Goal: Task Accomplishment & Management: Use online tool/utility

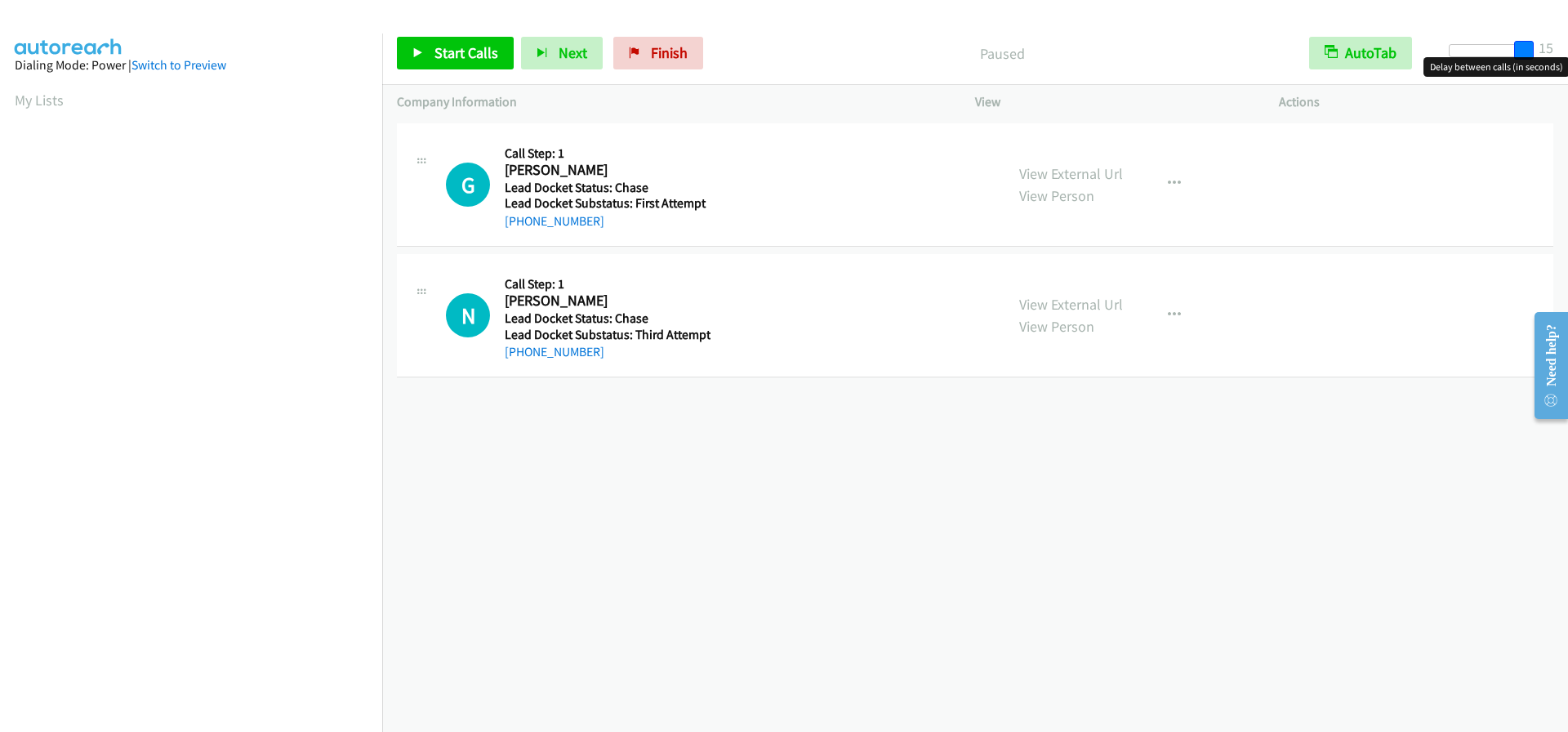
drag, startPoint x: 1453, startPoint y: 54, endPoint x: 1547, endPoint y: 54, distance: 94.0
click at [1547, 54] on div "Start Calls Pause Next Finish Paused AutoTab AutoTab 15" at bounding box center [974, 53] width 1185 height 63
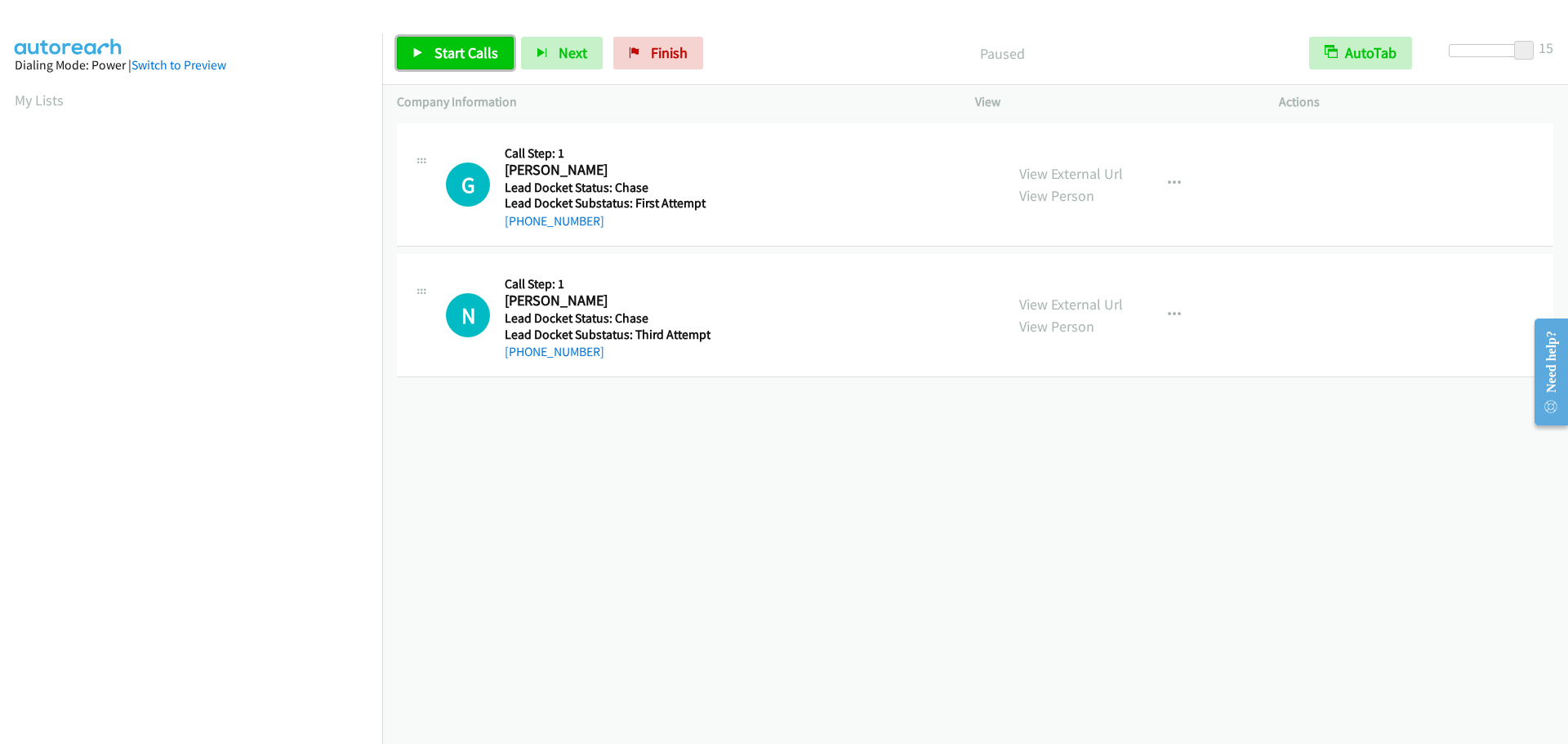
click at [465, 48] on span "Start Calls" at bounding box center [466, 52] width 64 height 18
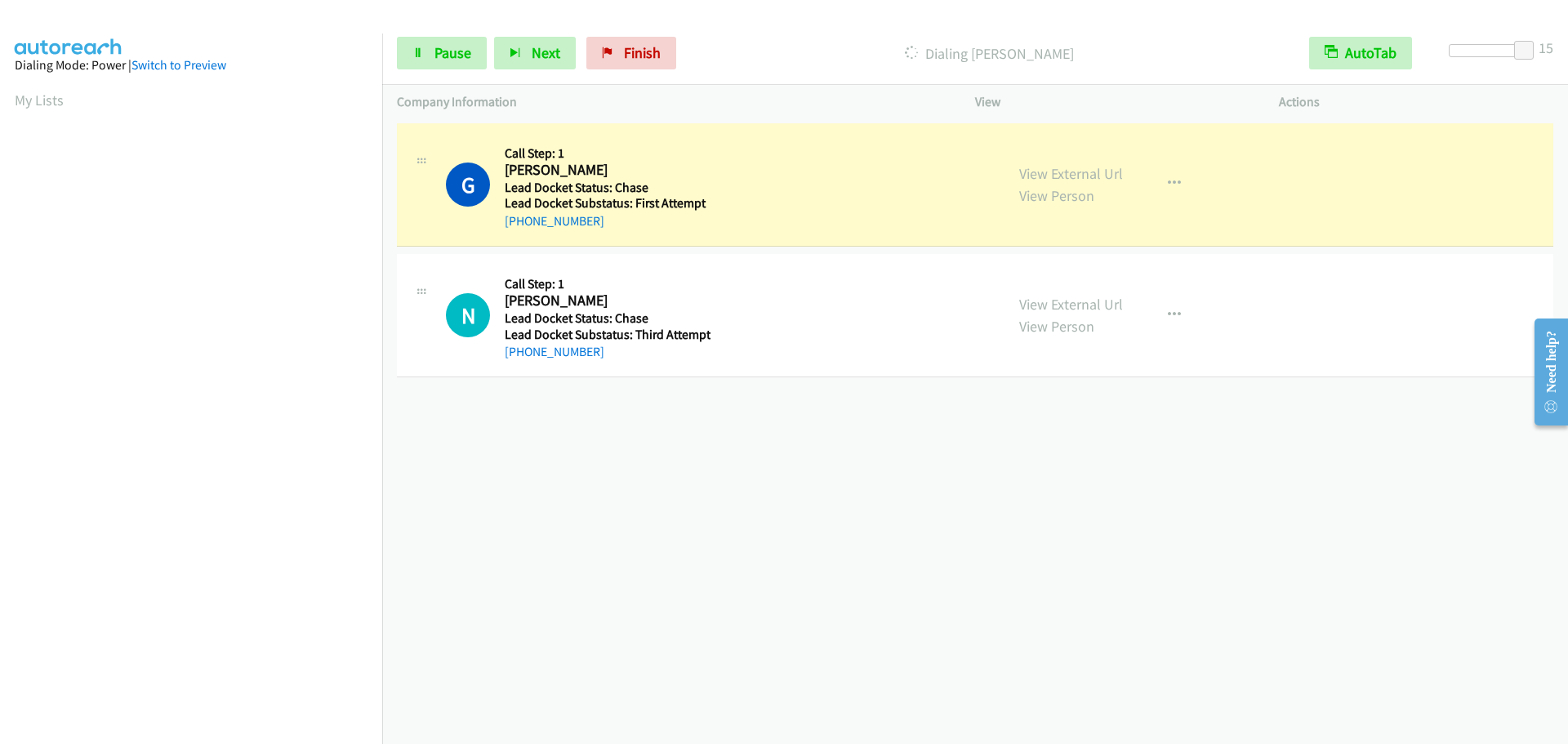
scroll to position [172, 0]
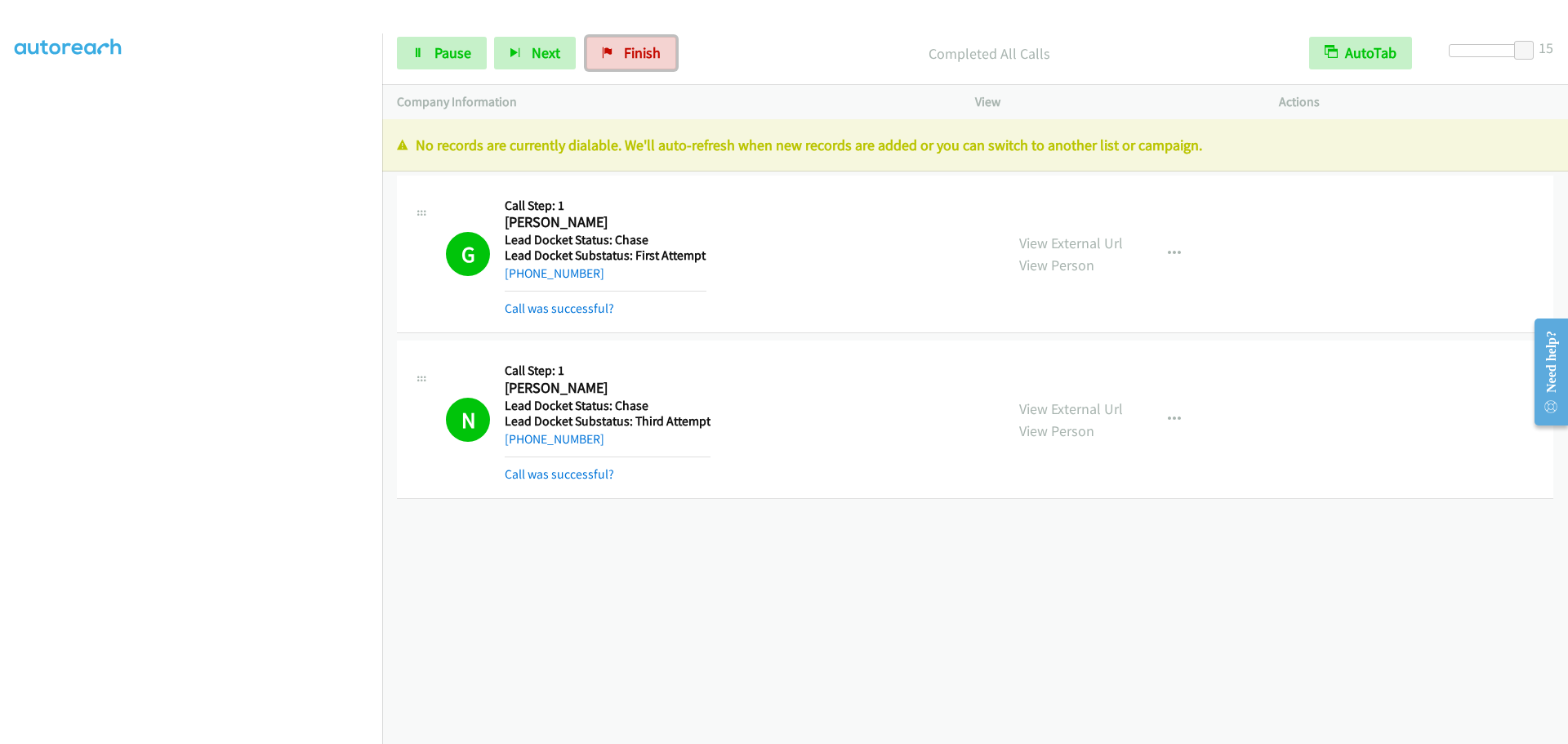
drag, startPoint x: 635, startPoint y: 39, endPoint x: 846, endPoint y: 54, distance: 211.5
click at [635, 39] on link "Finish" at bounding box center [631, 53] width 90 height 33
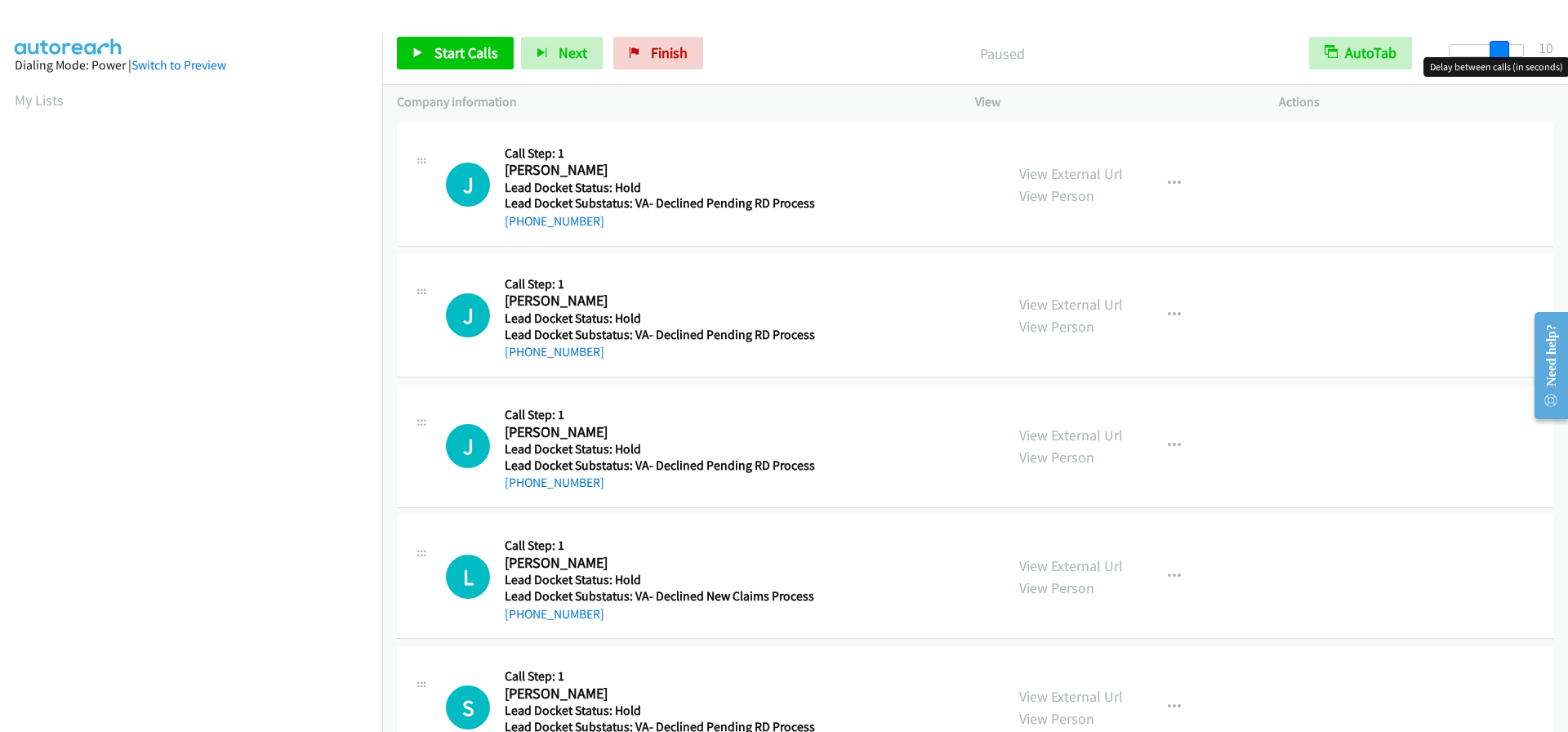
drag, startPoint x: 1453, startPoint y: 54, endPoint x: 1501, endPoint y: 62, distance: 48.7
click at [1501, 62] on body "Start Calls Pause Next Finish Paused AutoTab AutoTab 10 Company Information Inf…" at bounding box center [784, 39] width 1568 height 78
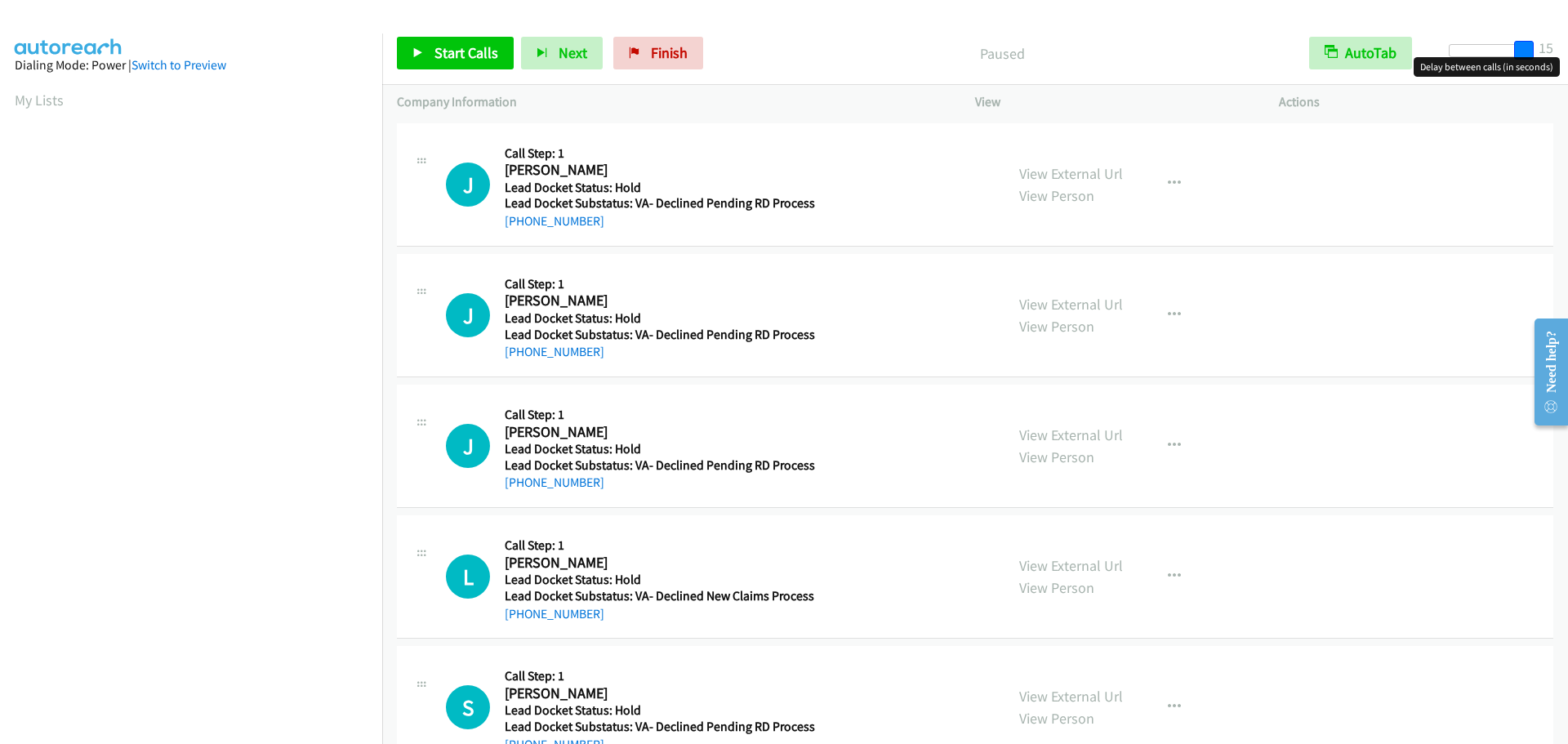
drag, startPoint x: 1493, startPoint y: 52, endPoint x: 1521, endPoint y: 52, distance: 28.0
click at [1521, 52] on span at bounding box center [1523, 50] width 19 height 19
click at [462, 39] on link "Start Calls" at bounding box center [455, 53] width 116 height 33
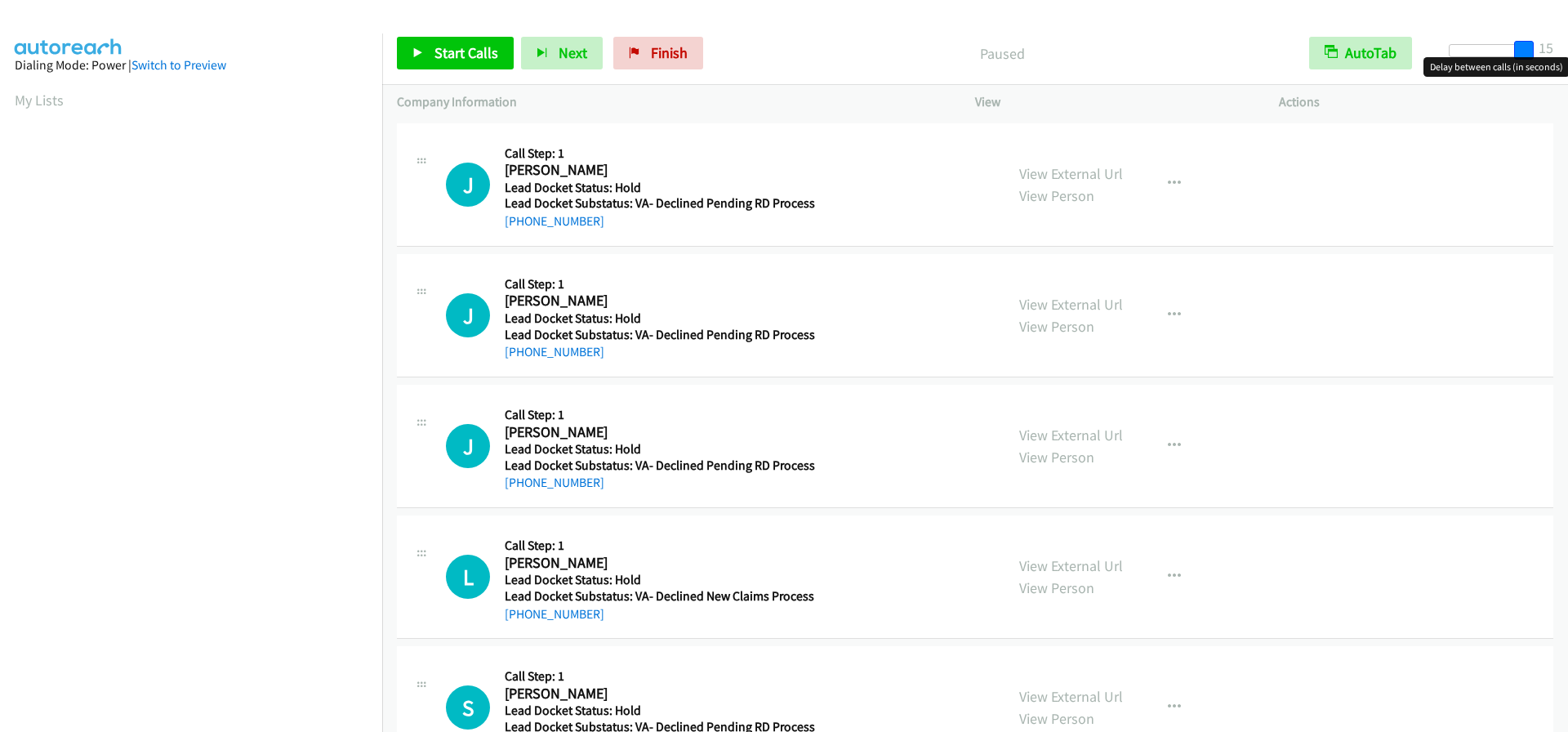
drag, startPoint x: 1456, startPoint y: 54, endPoint x: 1567, endPoint y: 54, distance: 111.0
click at [1567, 54] on div "Start Calls Pause Next Finish Paused AutoTab AutoTab 15" at bounding box center [974, 53] width 1185 height 63
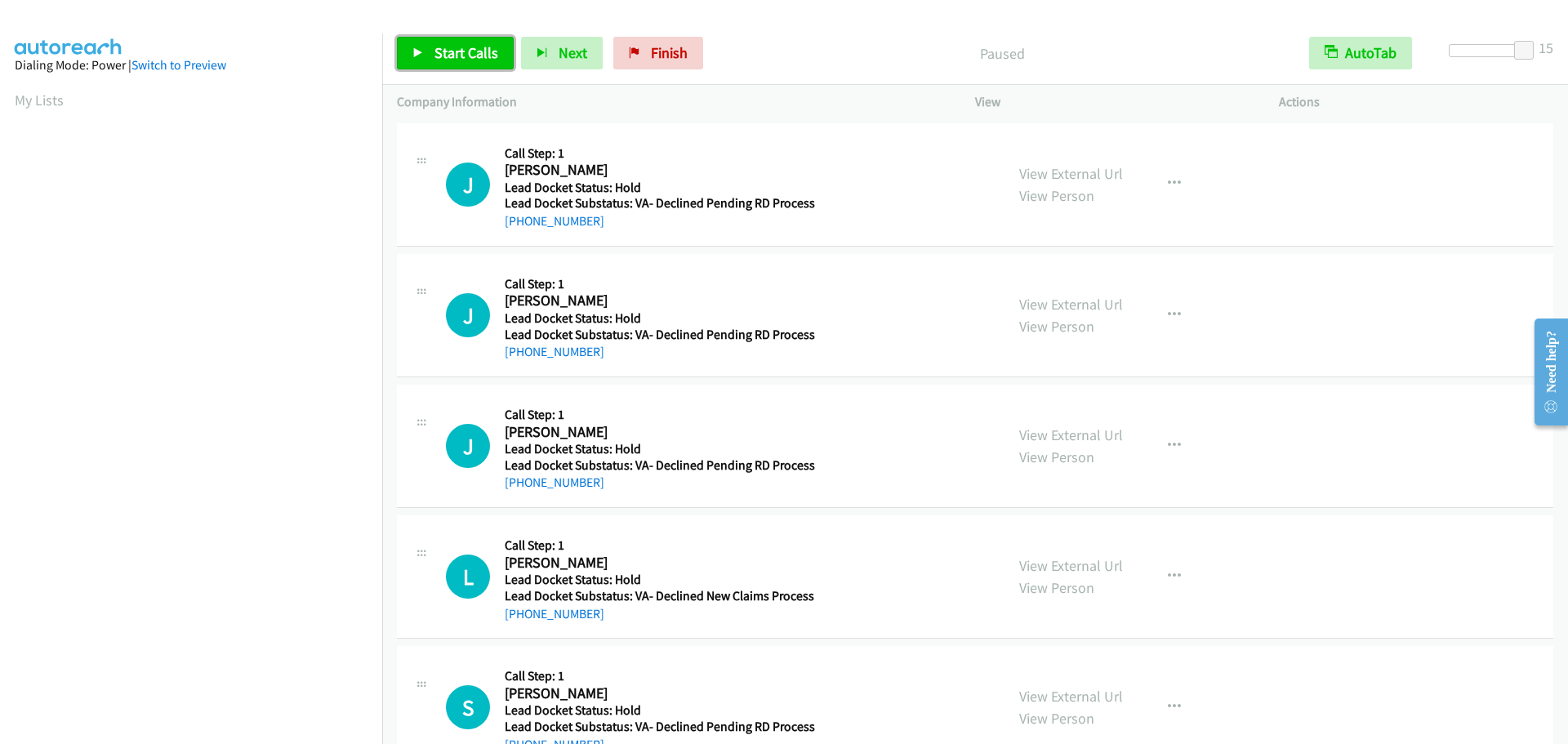
click at [445, 58] on span "Start Calls" at bounding box center [466, 52] width 64 height 18
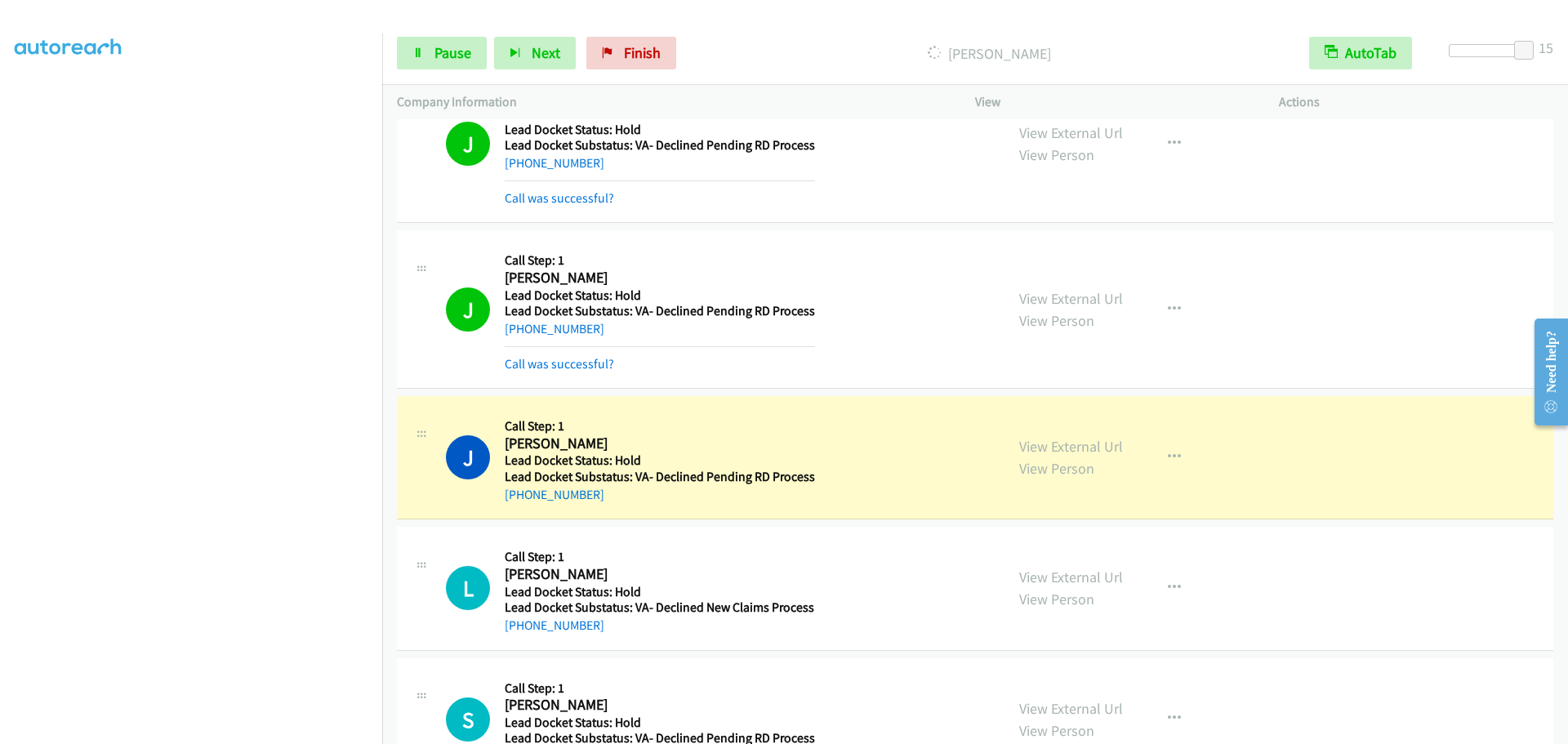
scroll to position [119, 0]
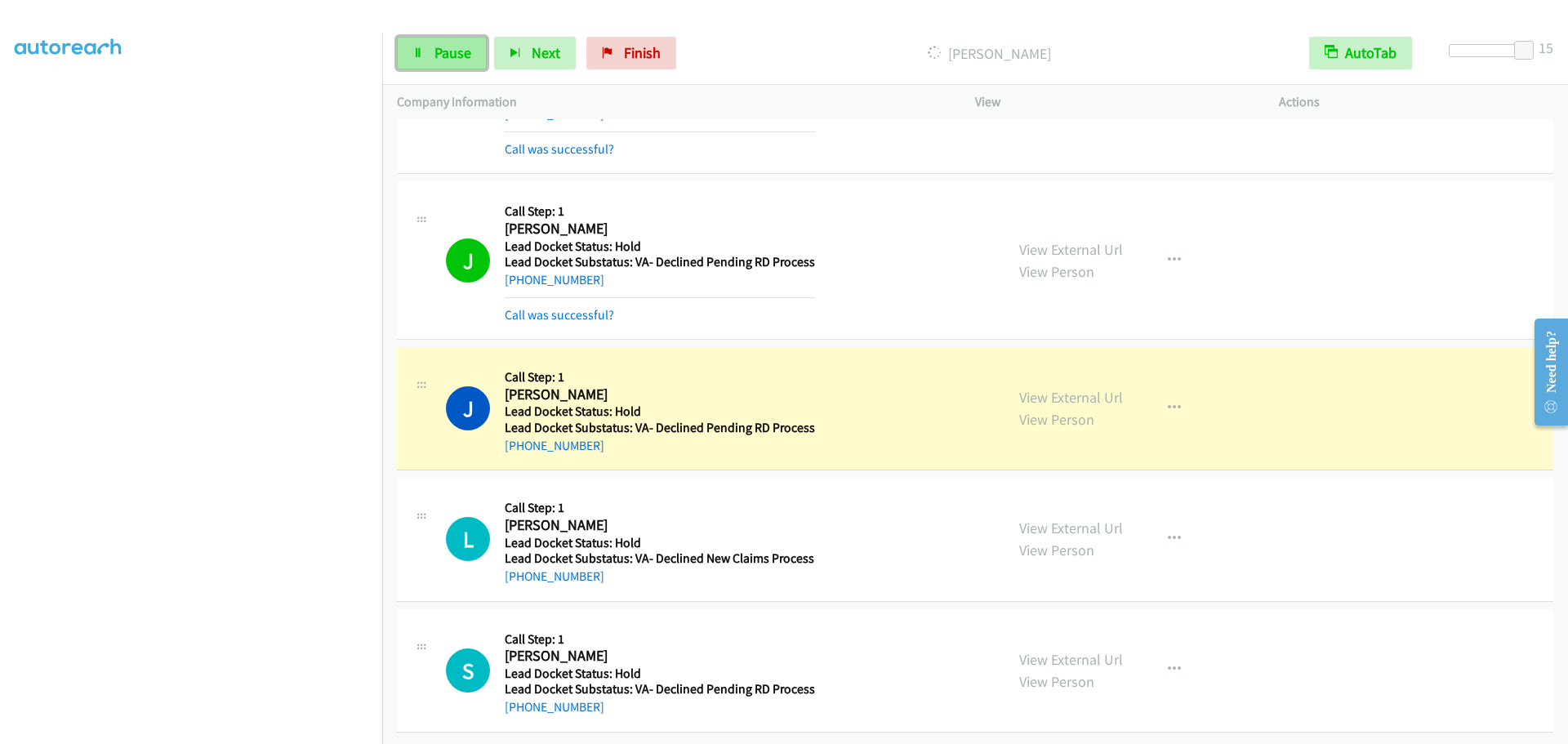
click at [421, 60] on link "Pause" at bounding box center [441, 53] width 90 height 33
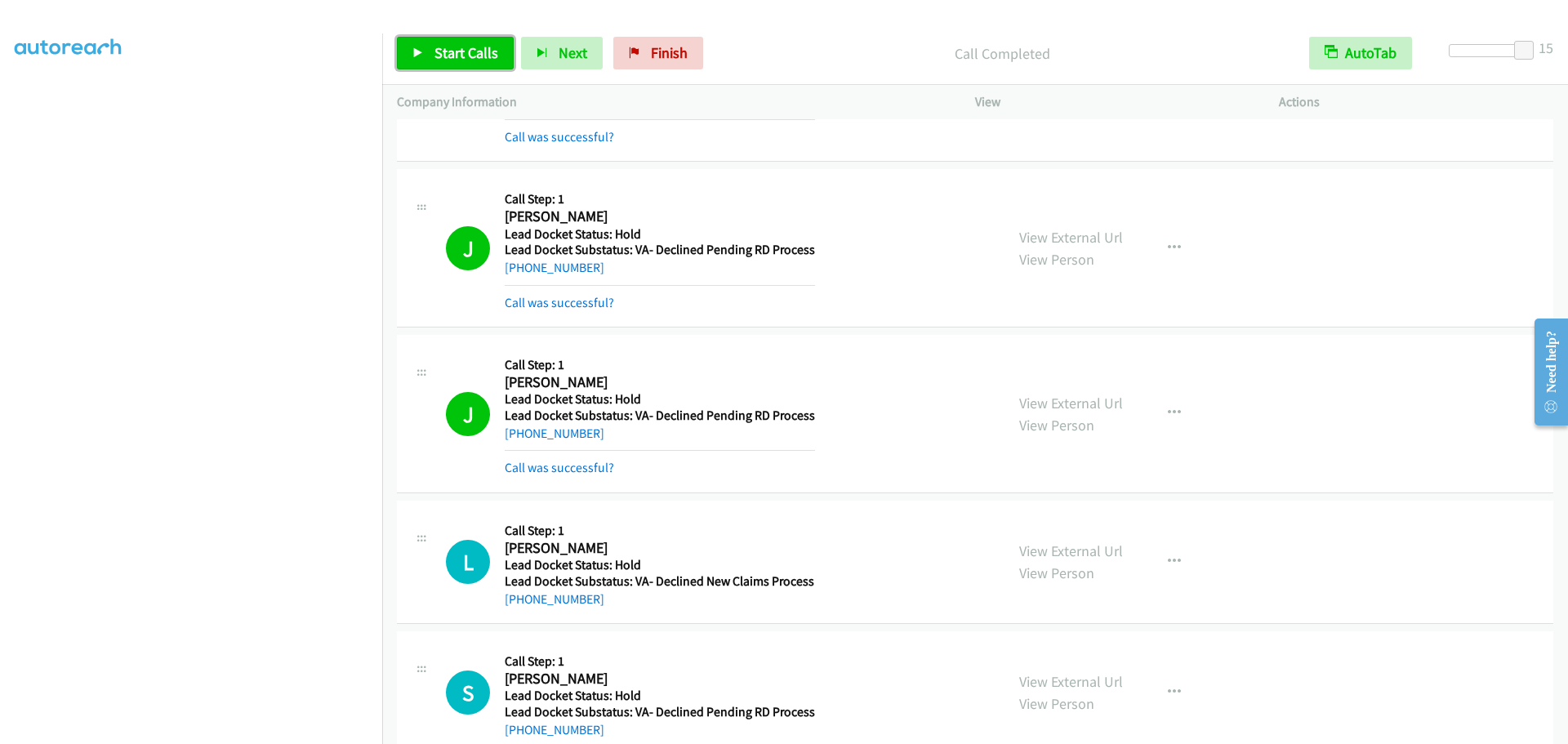
click at [431, 55] on link "Start Calls" at bounding box center [455, 53] width 116 height 33
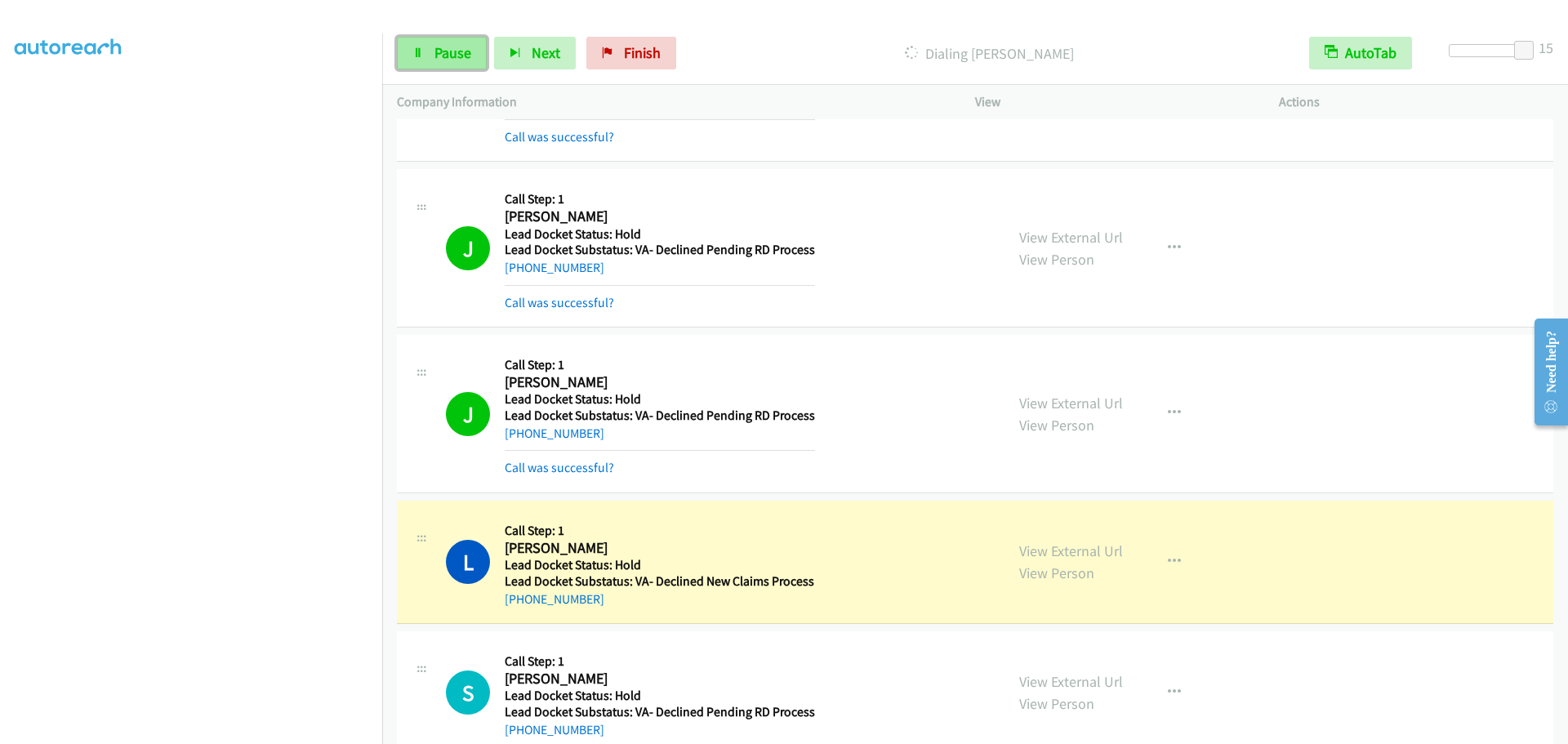
click at [430, 50] on link "Pause" at bounding box center [441, 53] width 90 height 33
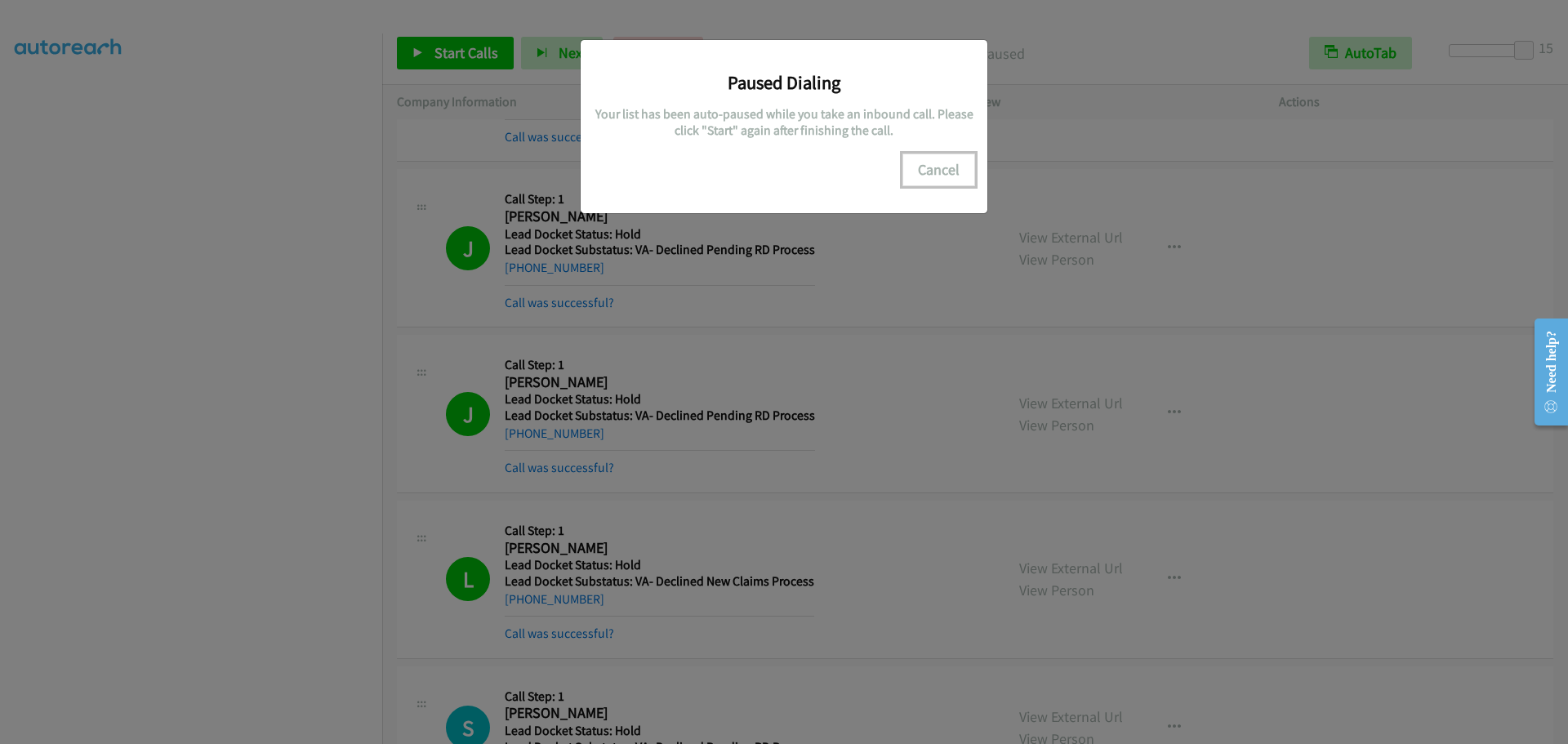
click at [938, 168] on button "Cancel" at bounding box center [938, 170] width 73 height 33
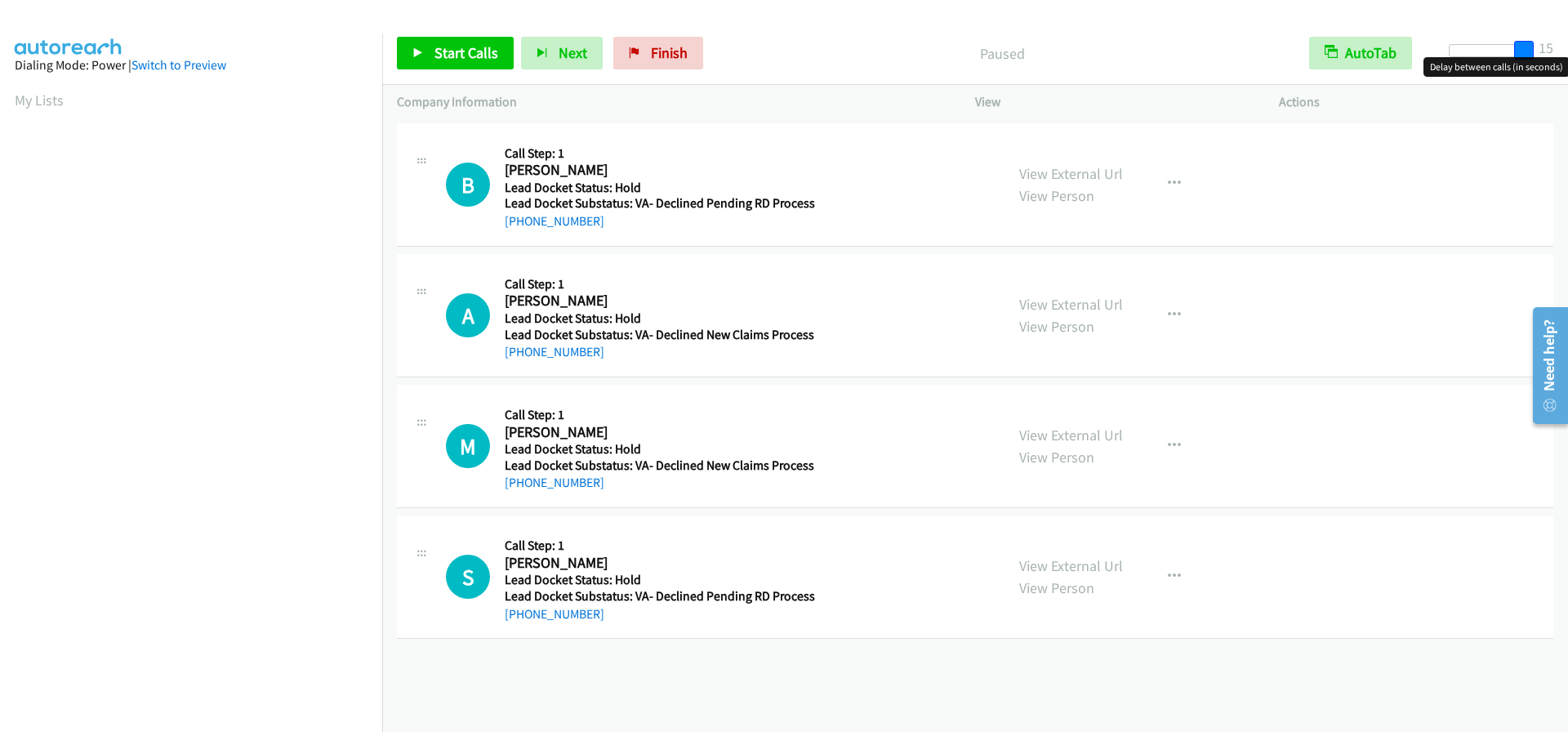
drag, startPoint x: 1456, startPoint y: 48, endPoint x: 1402, endPoint y: 55, distance: 54.5
click at [1566, 49] on div "Start Calls Pause Next Finish Paused AutoTab AutoTab 15" at bounding box center [974, 53] width 1185 height 63
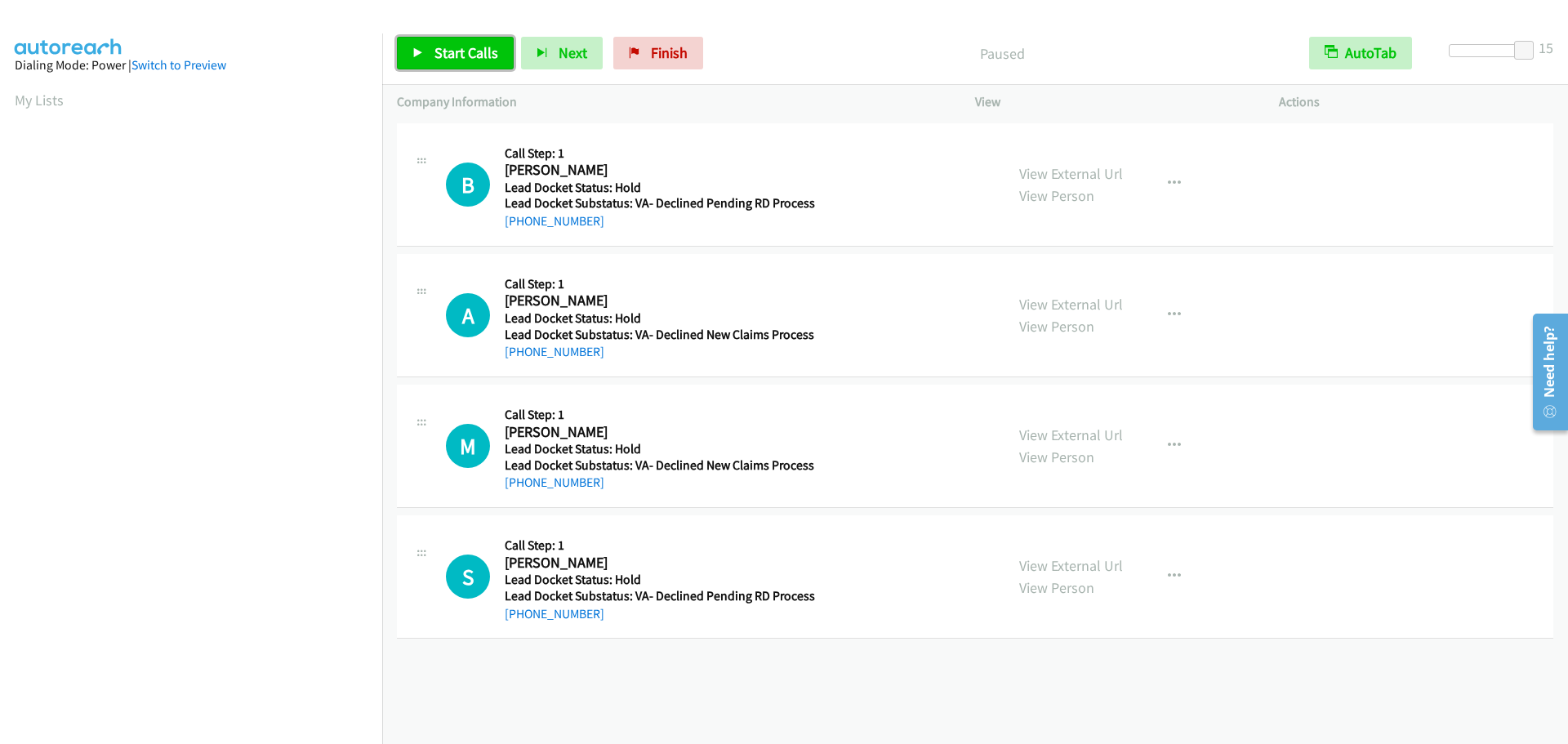
click at [472, 50] on span "Start Calls" at bounding box center [466, 52] width 64 height 18
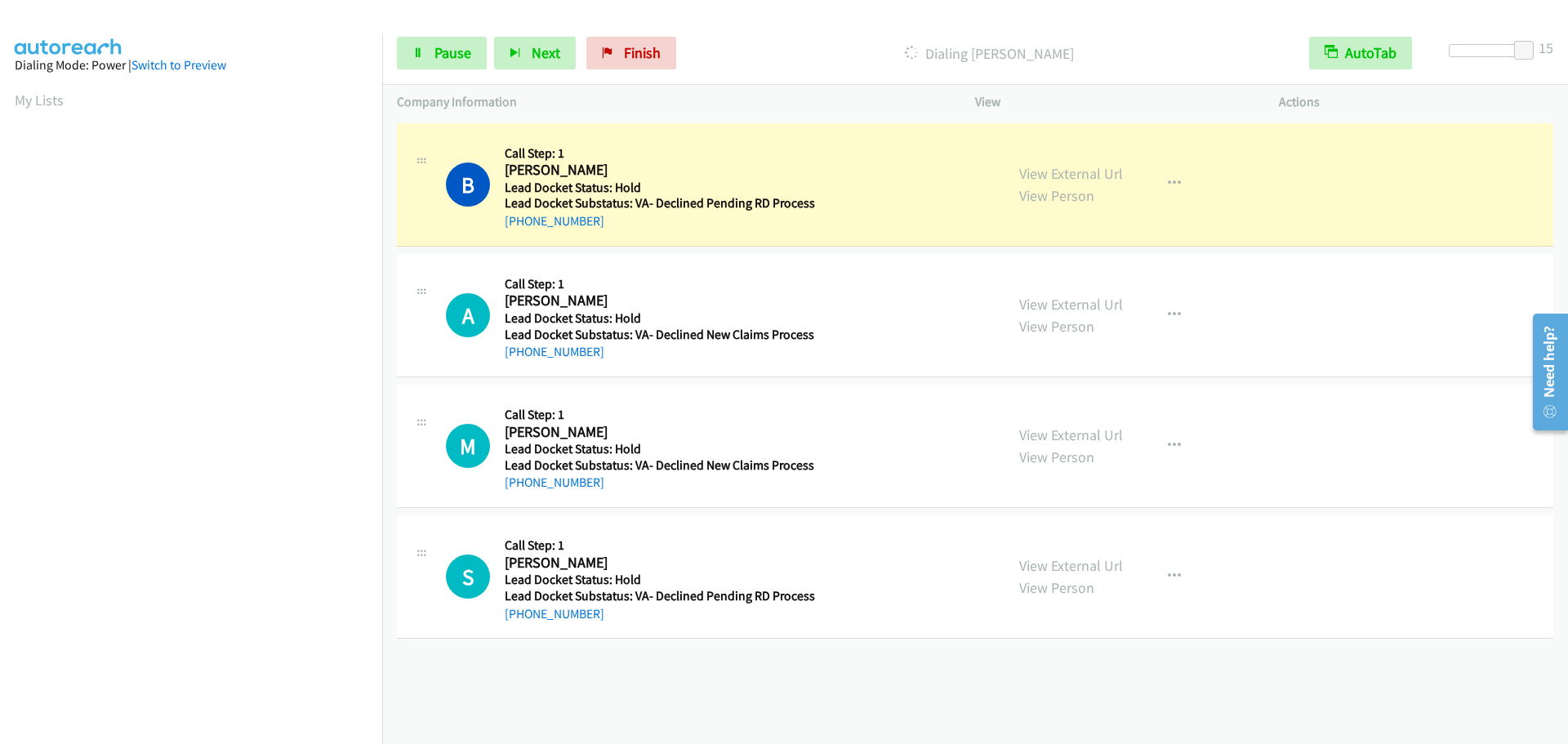
scroll to position [172, 0]
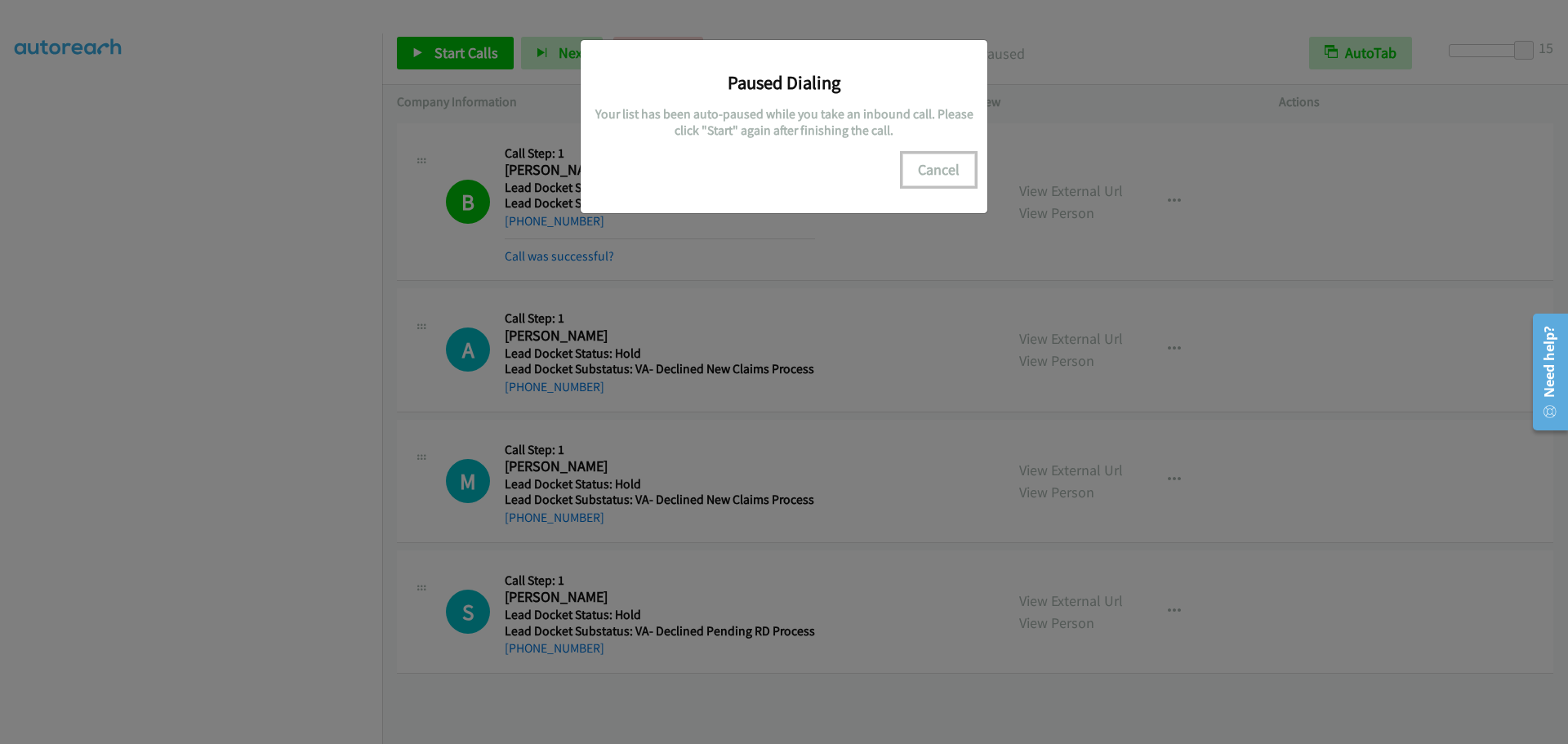
click at [943, 164] on button "Cancel" at bounding box center [938, 170] width 73 height 33
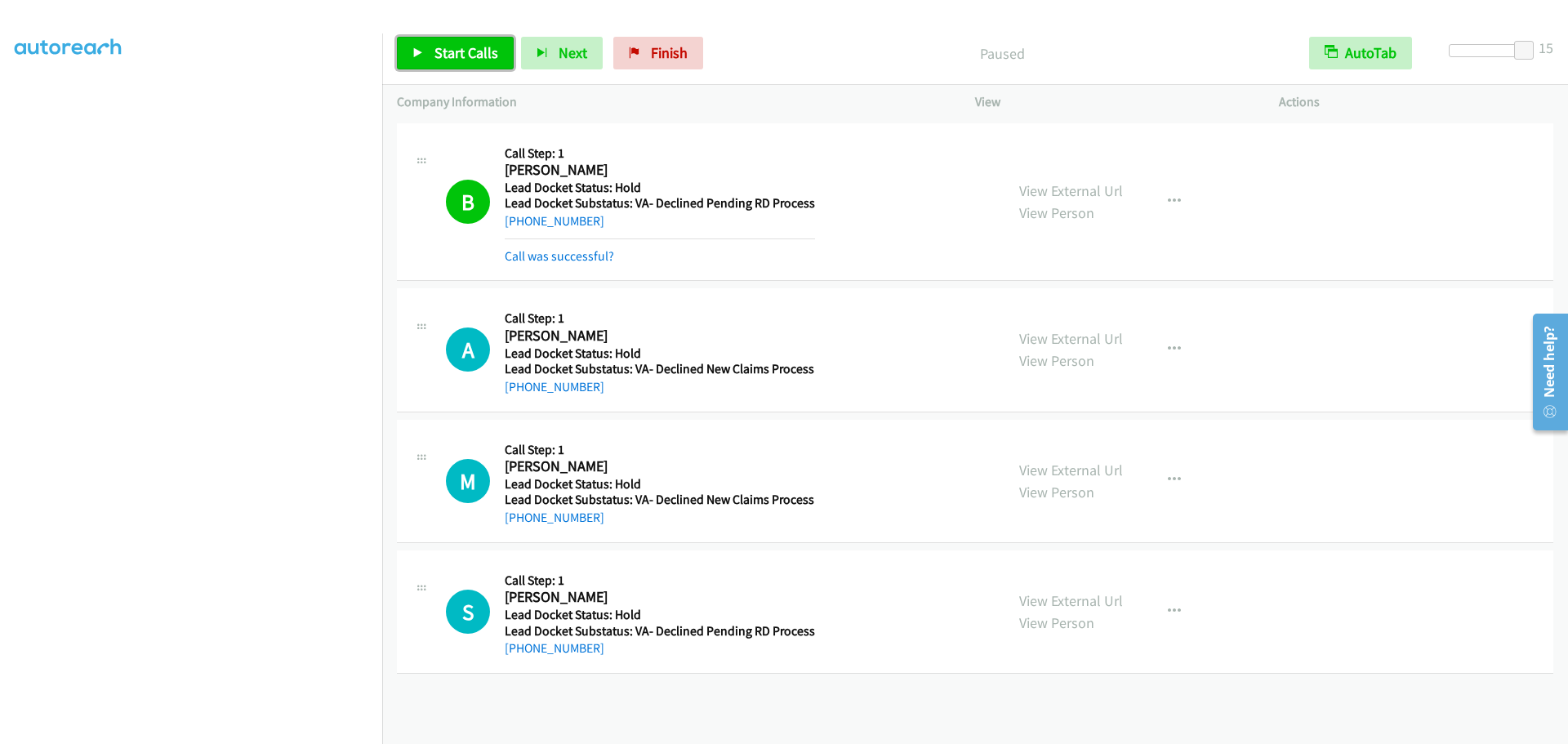
click at [443, 59] on span "Start Calls" at bounding box center [466, 52] width 64 height 18
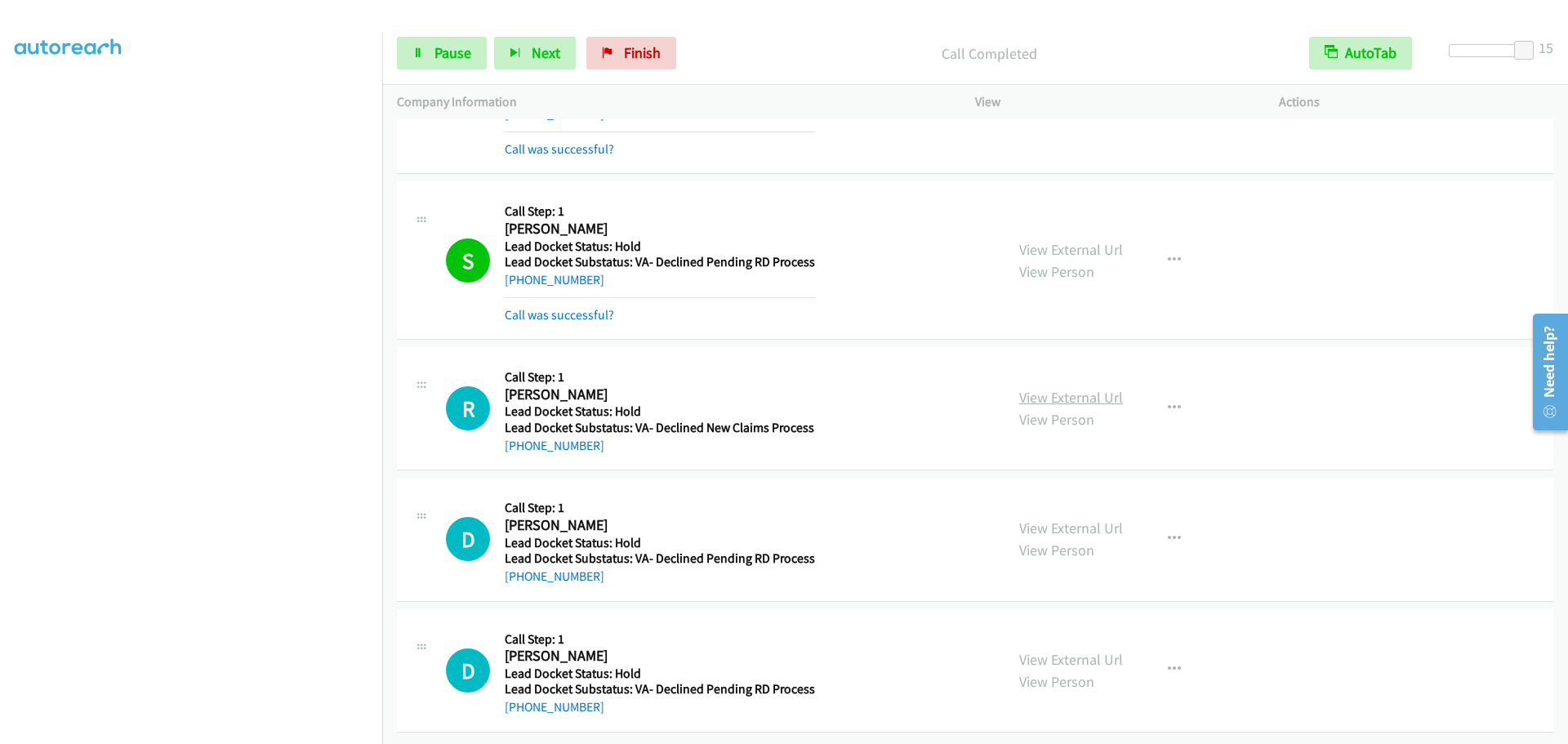
scroll to position [416, 0]
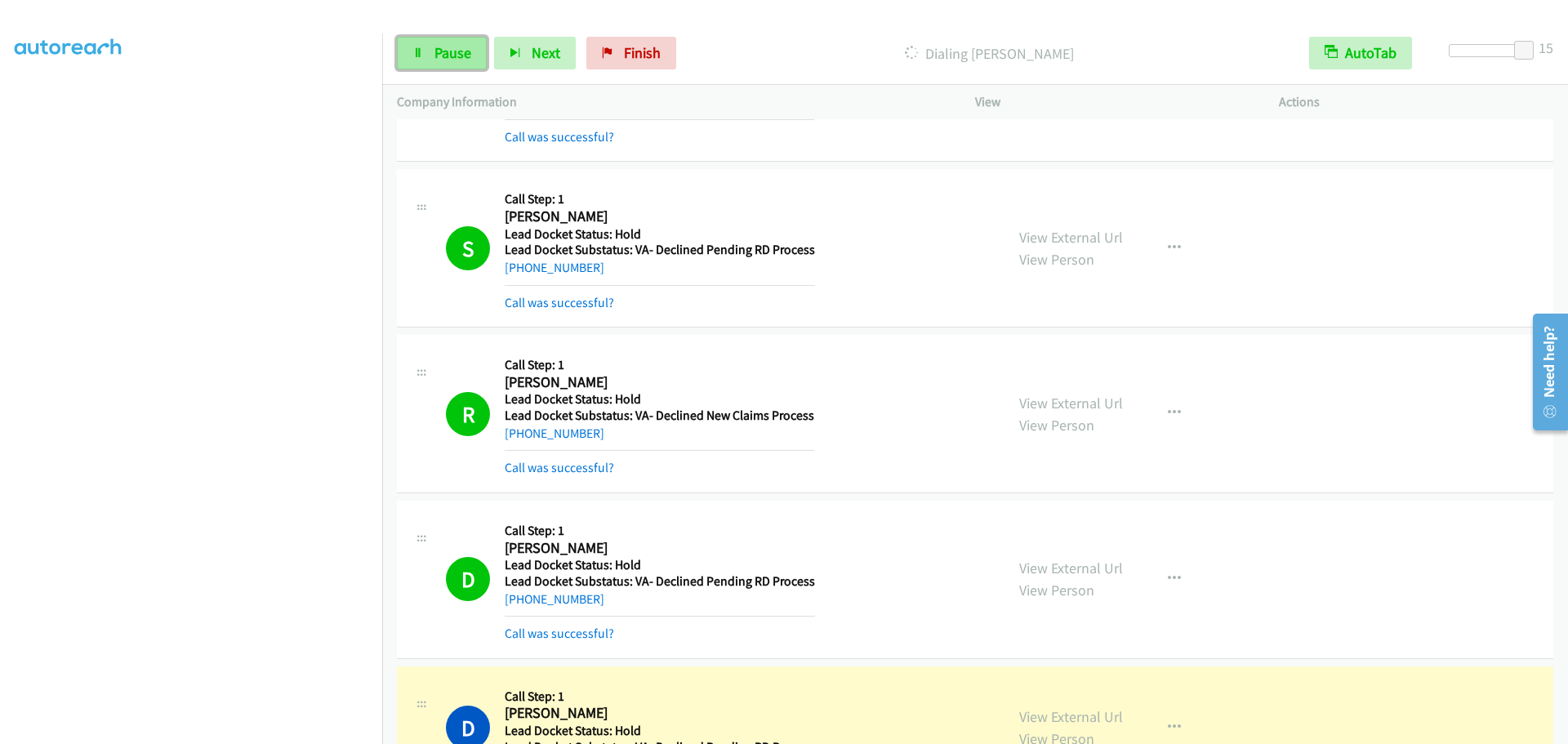
click at [442, 65] on link "Pause" at bounding box center [441, 53] width 90 height 33
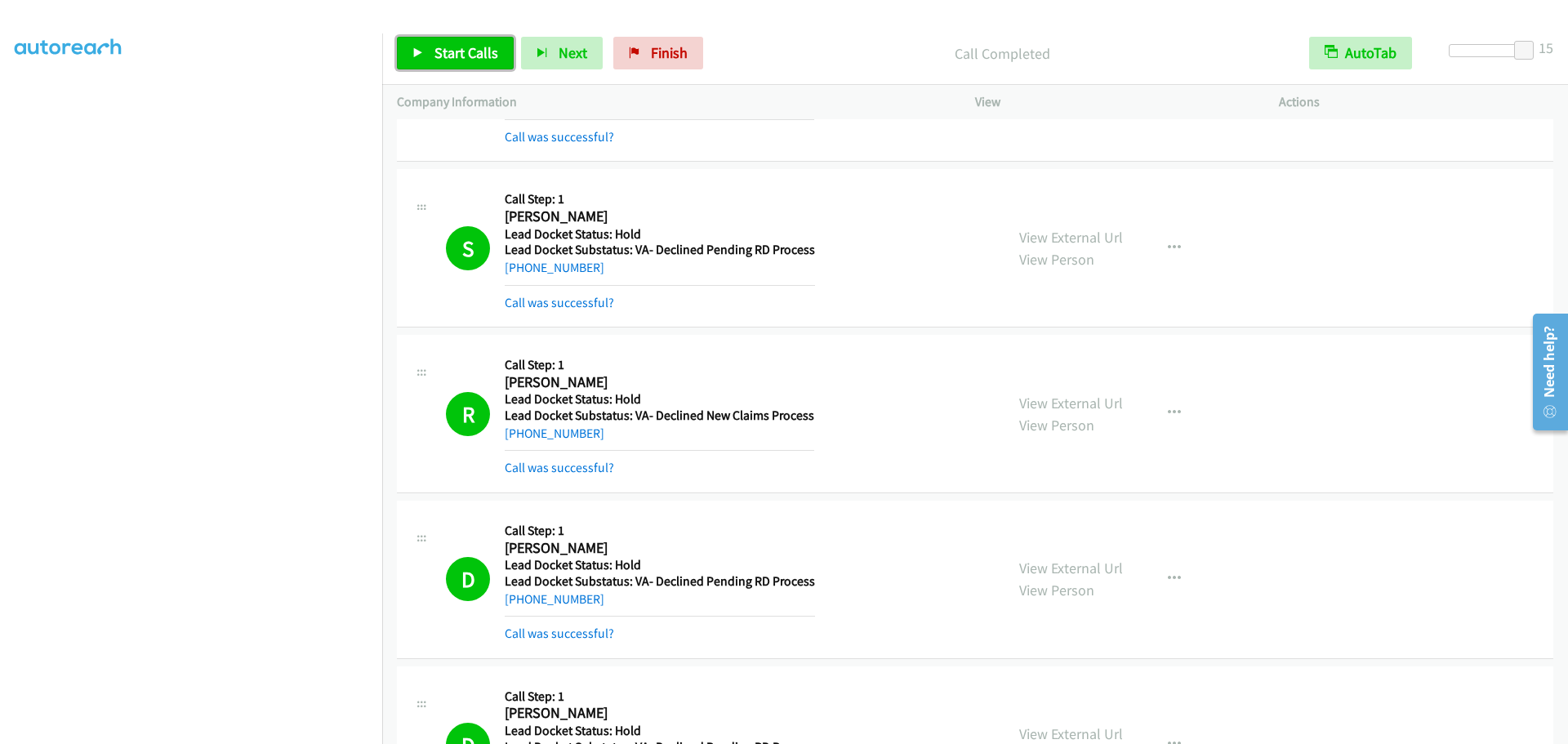
click at [456, 47] on span "Start Calls" at bounding box center [466, 52] width 64 height 18
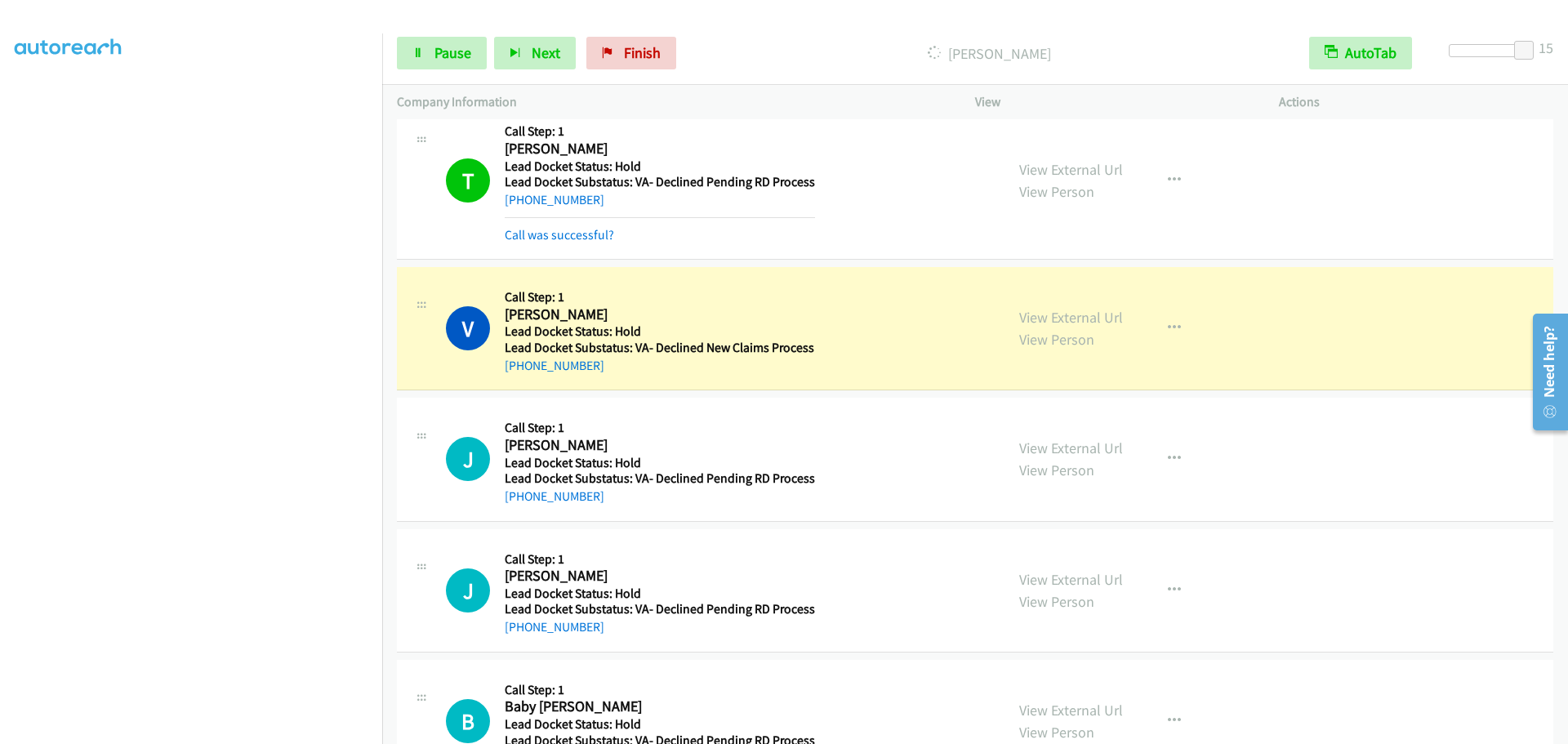
scroll to position [1374, 0]
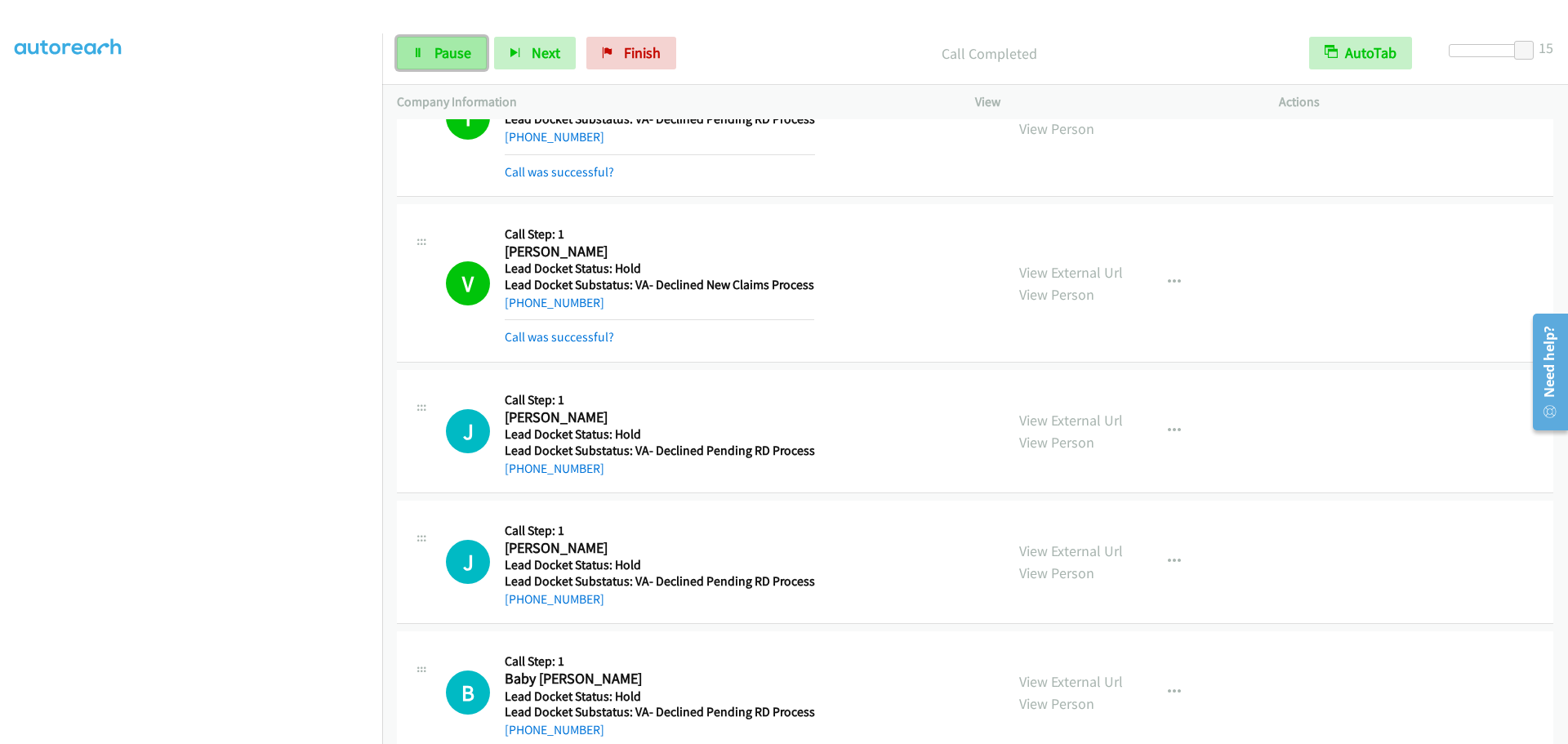
click at [432, 46] on link "Pause" at bounding box center [441, 53] width 90 height 33
click at [642, 46] on link "Finish" at bounding box center [658, 53] width 90 height 33
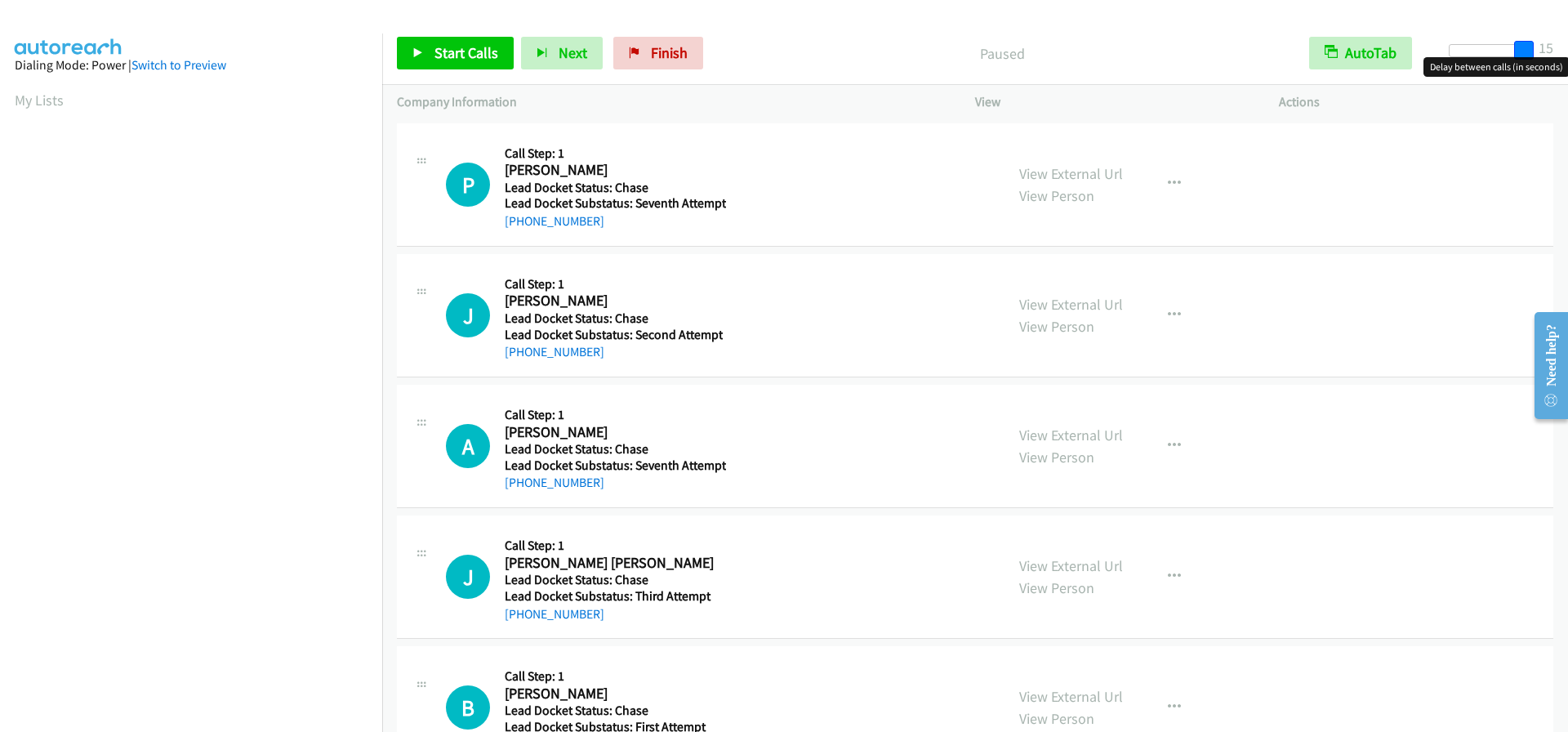
drag, startPoint x: 1455, startPoint y: 51, endPoint x: 1545, endPoint y: 52, distance: 90.0
click at [1545, 52] on div "Start Calls Pause Next Finish Paused AutoTab AutoTab 15" at bounding box center [974, 53] width 1185 height 63
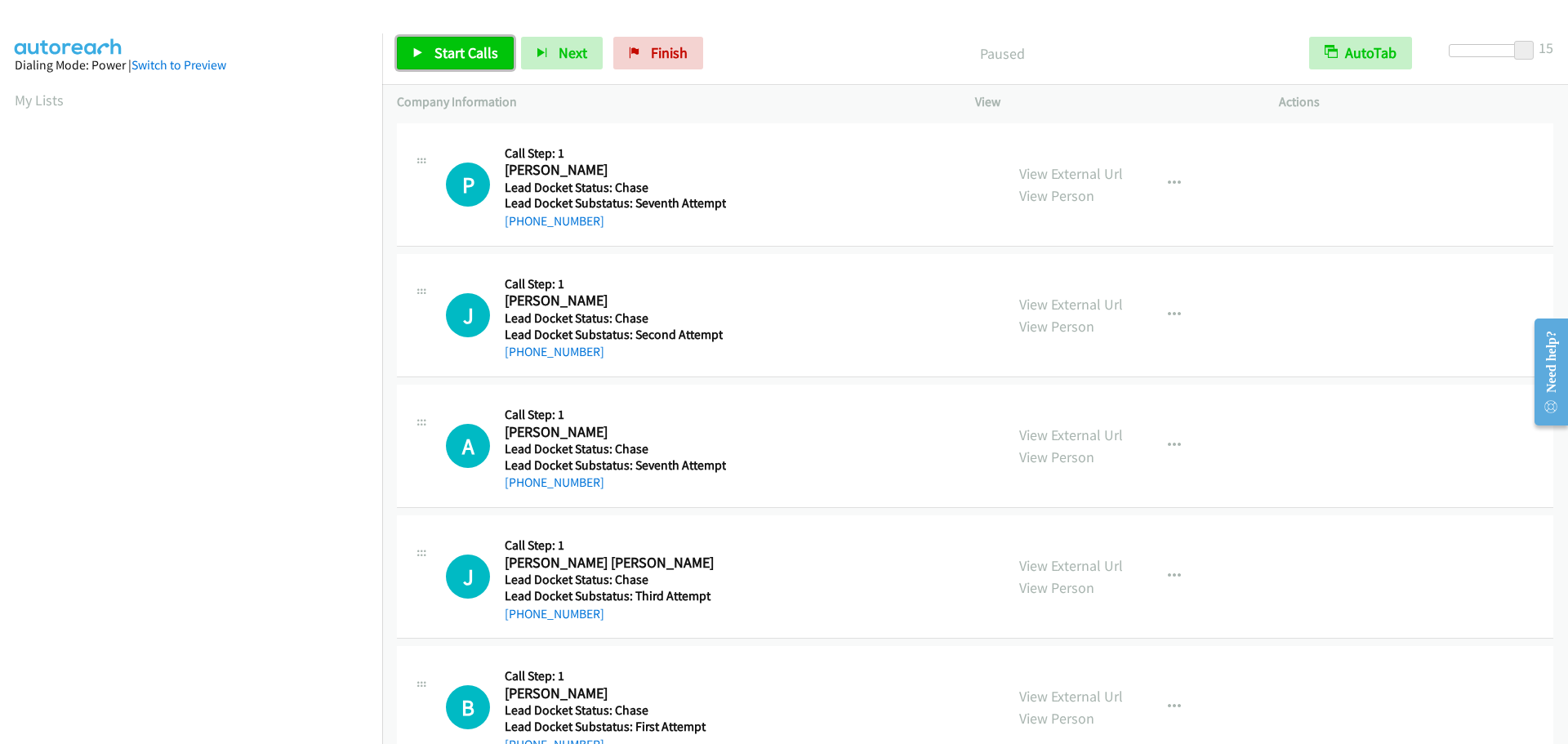
click at [469, 49] on span "Start Calls" at bounding box center [466, 52] width 64 height 18
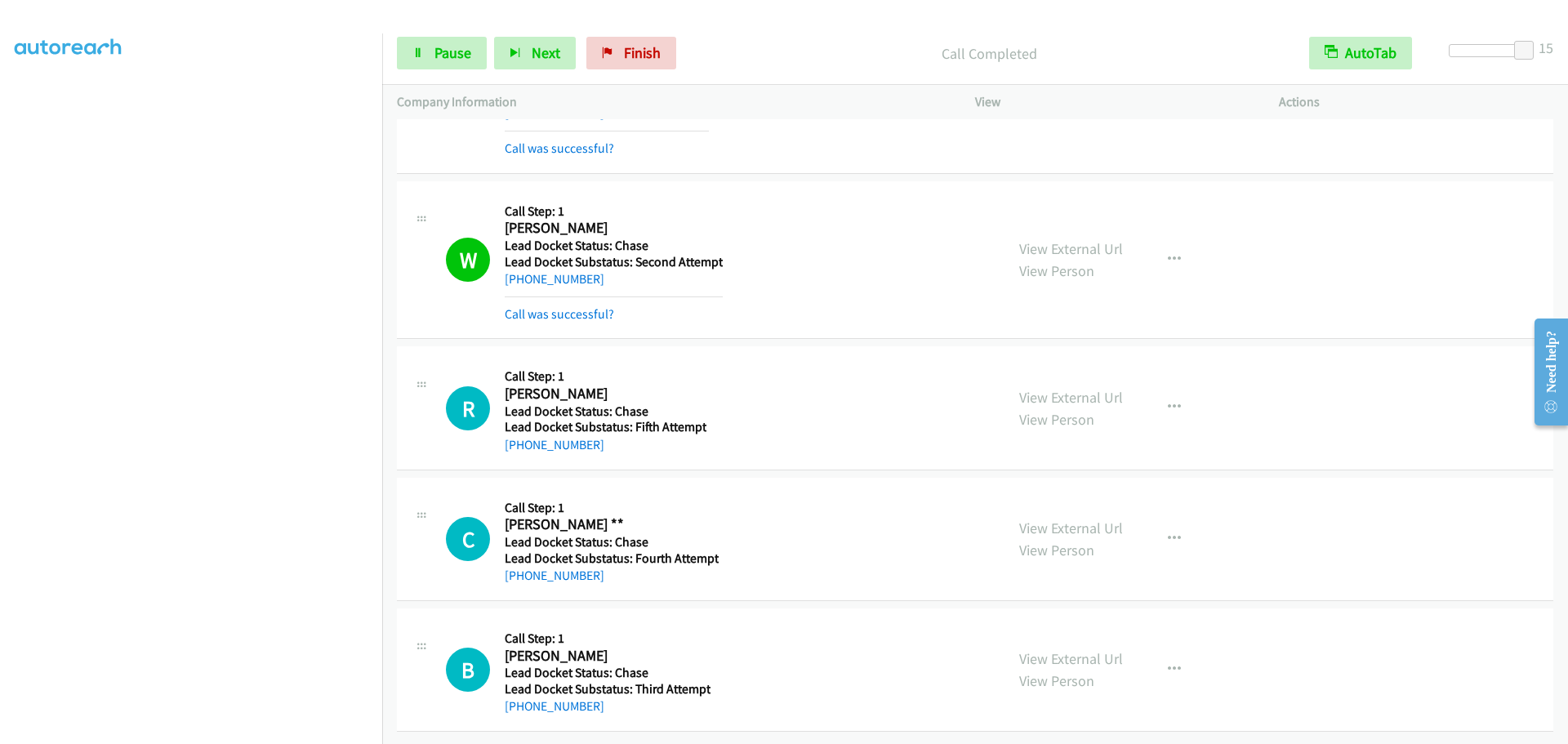
scroll to position [1609, 0]
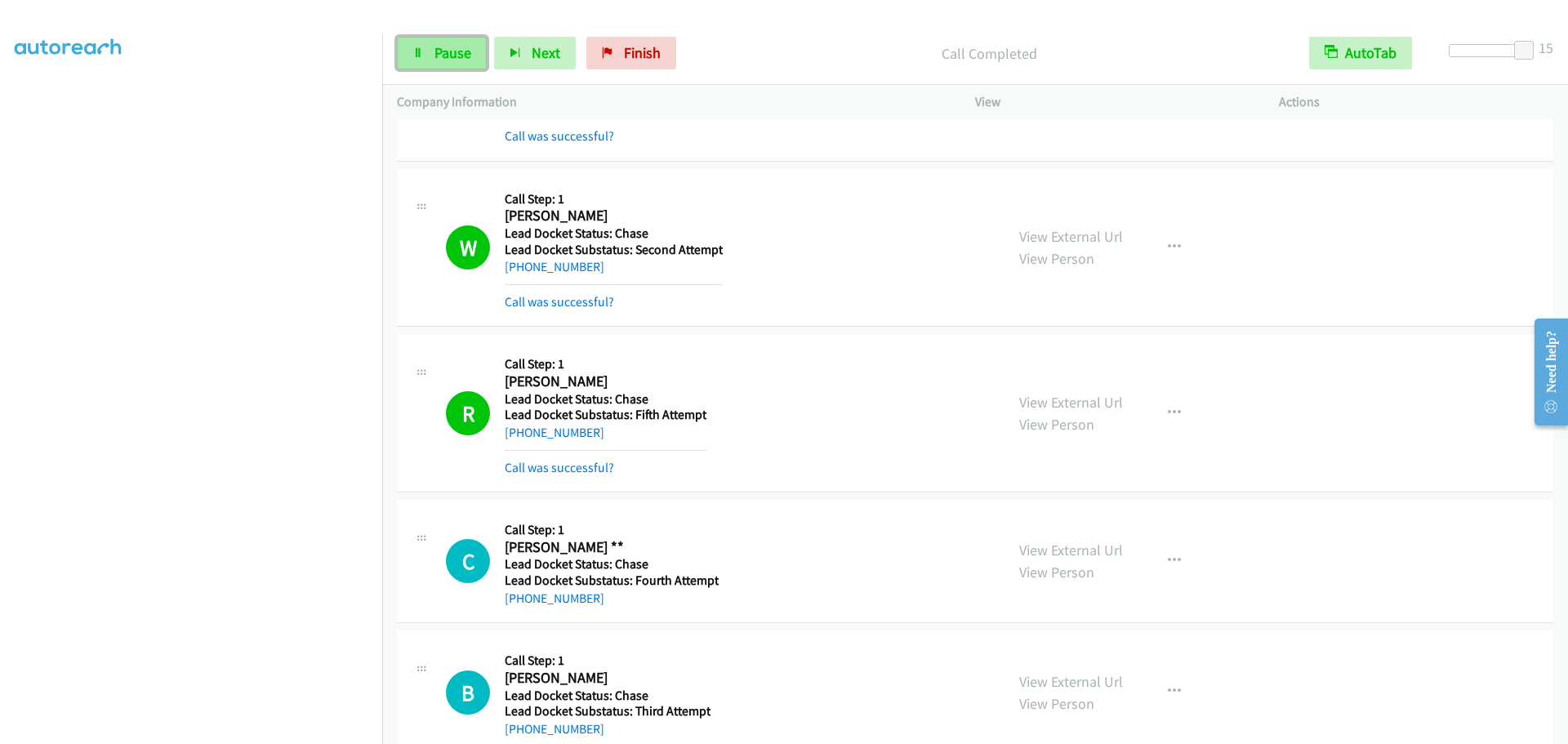
click at [424, 59] on link "Pause" at bounding box center [441, 53] width 90 height 33
click at [434, 56] on span "Start Calls" at bounding box center [466, 52] width 64 height 18
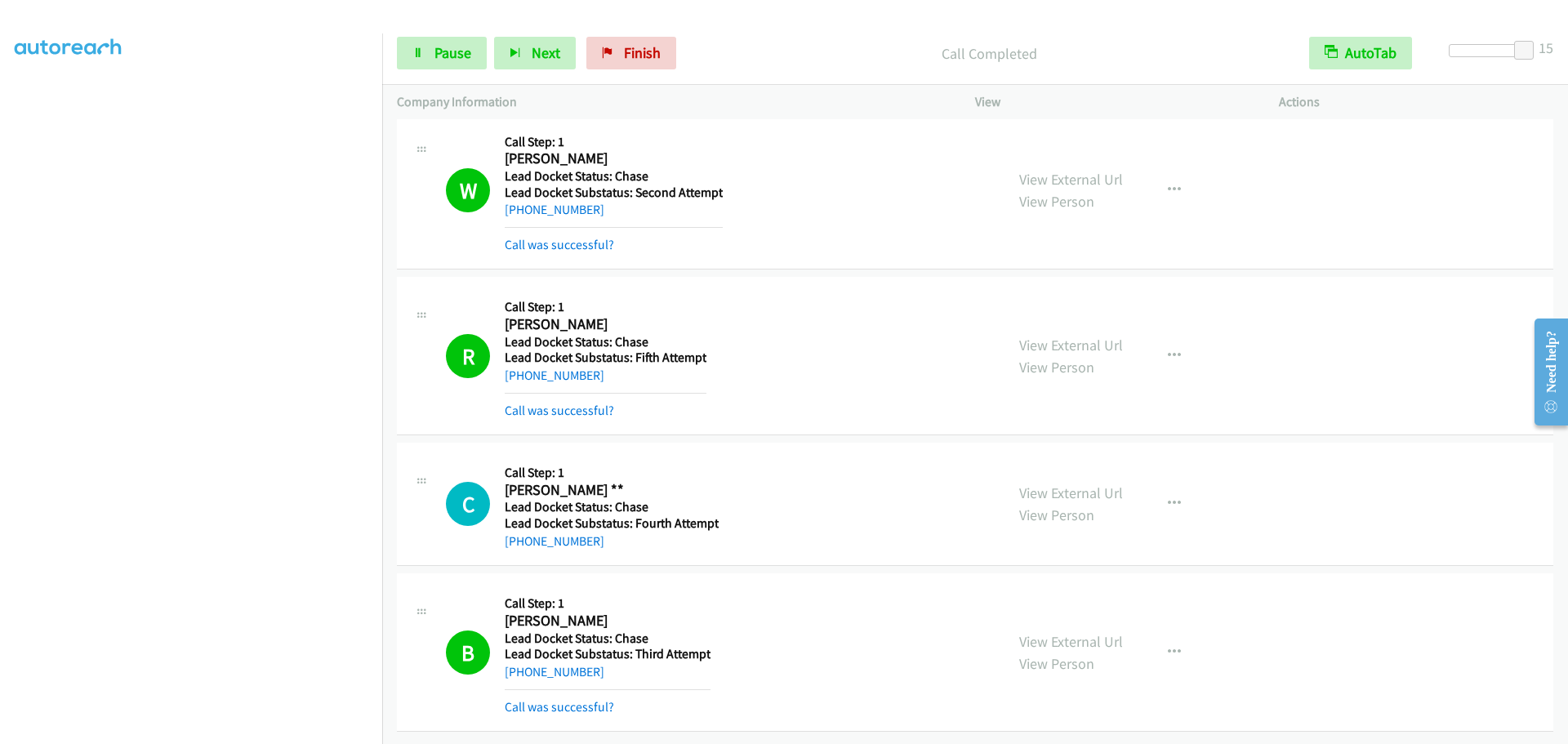
scroll to position [1679, 0]
